Goal: Obtain resource: Download file/media

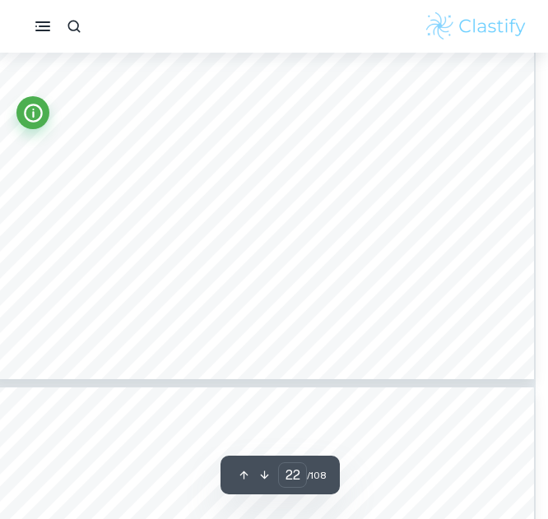
scroll to position [15870, 12]
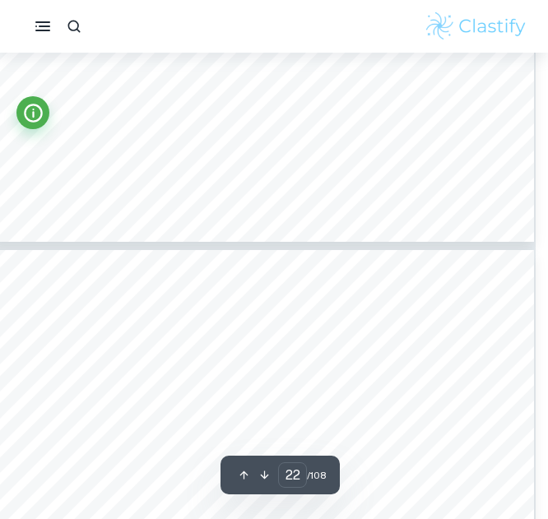
type input "23"
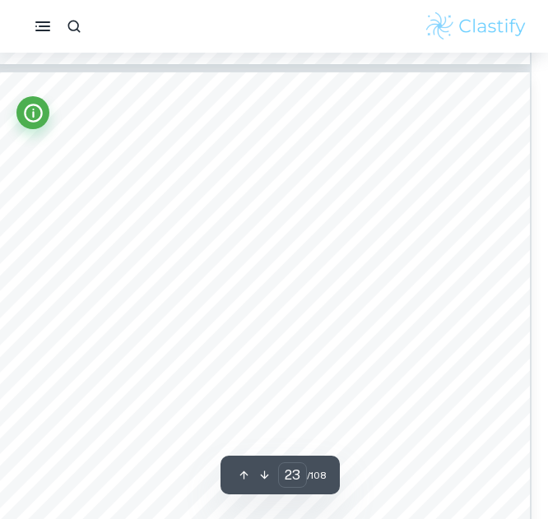
scroll to position [16182, 18]
